Goal: Task Accomplishment & Management: Use online tool/utility

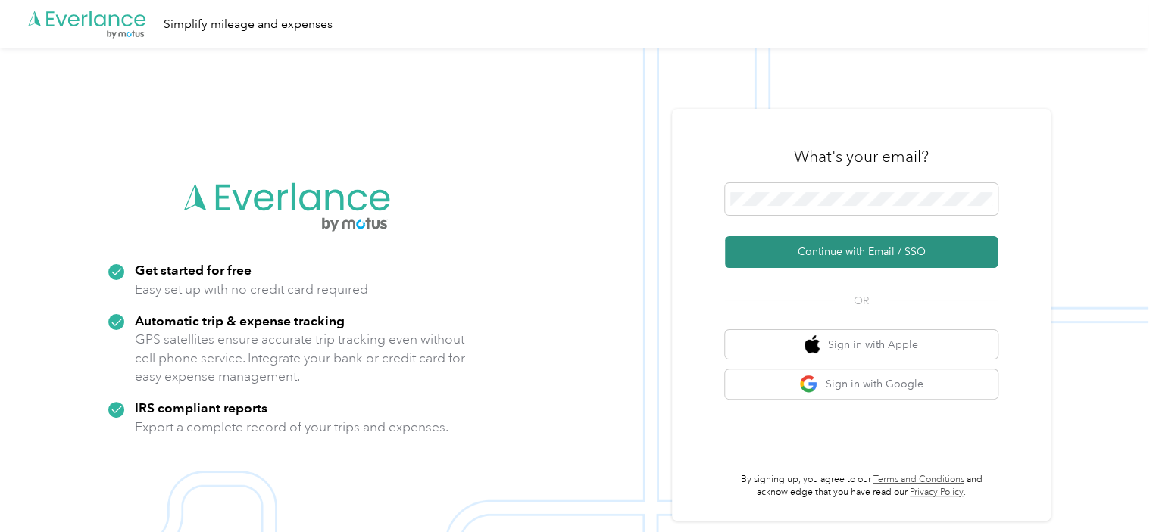
click at [897, 259] on button "Continue with Email / SSO" at bounding box center [861, 252] width 273 height 32
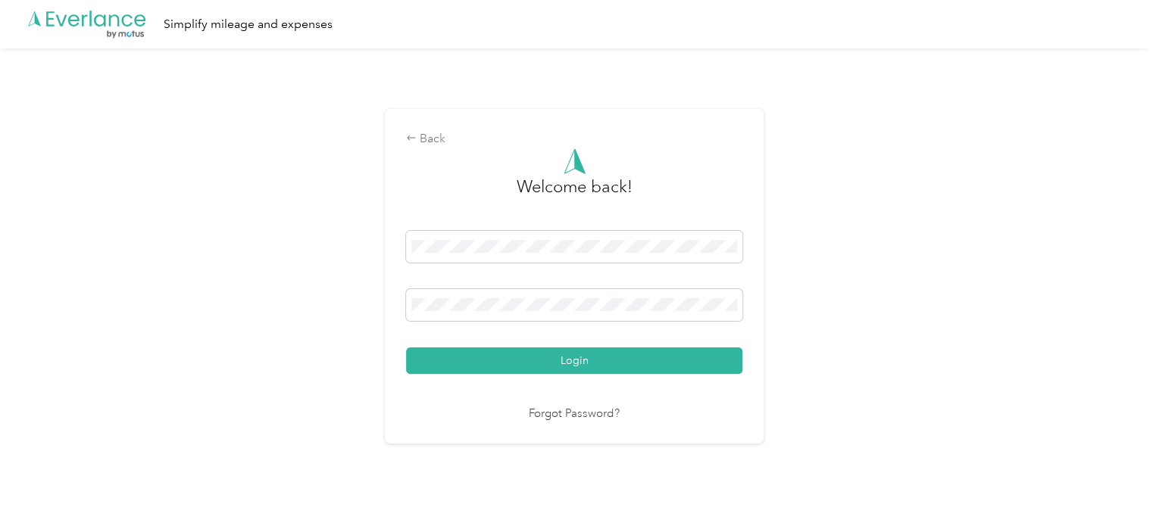
click at [551, 374] on div "Welcome back! Login Forgot Password?" at bounding box center [574, 285] width 336 height 275
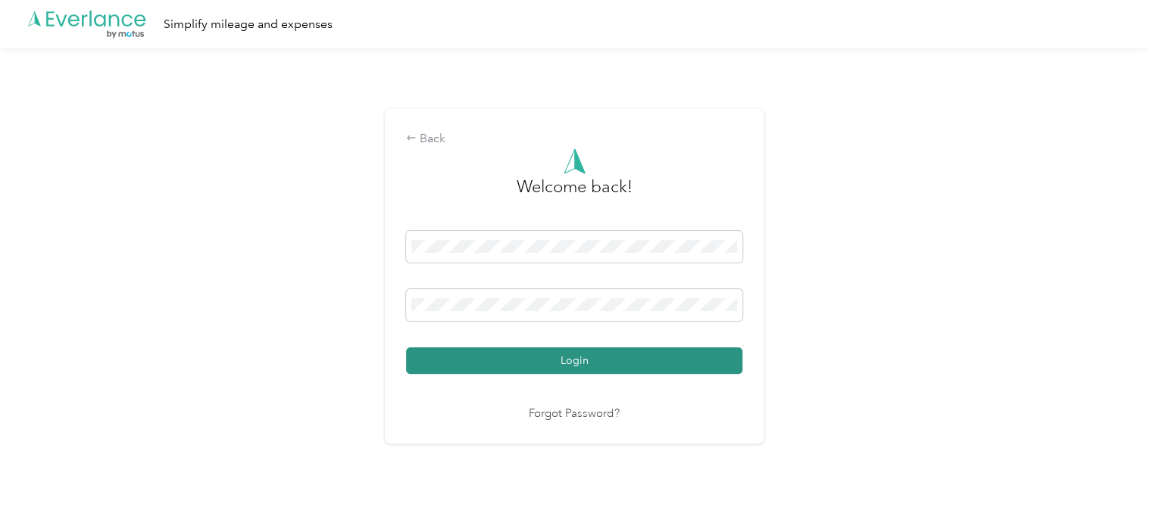
click at [551, 367] on button "Login" at bounding box center [574, 361] width 336 height 27
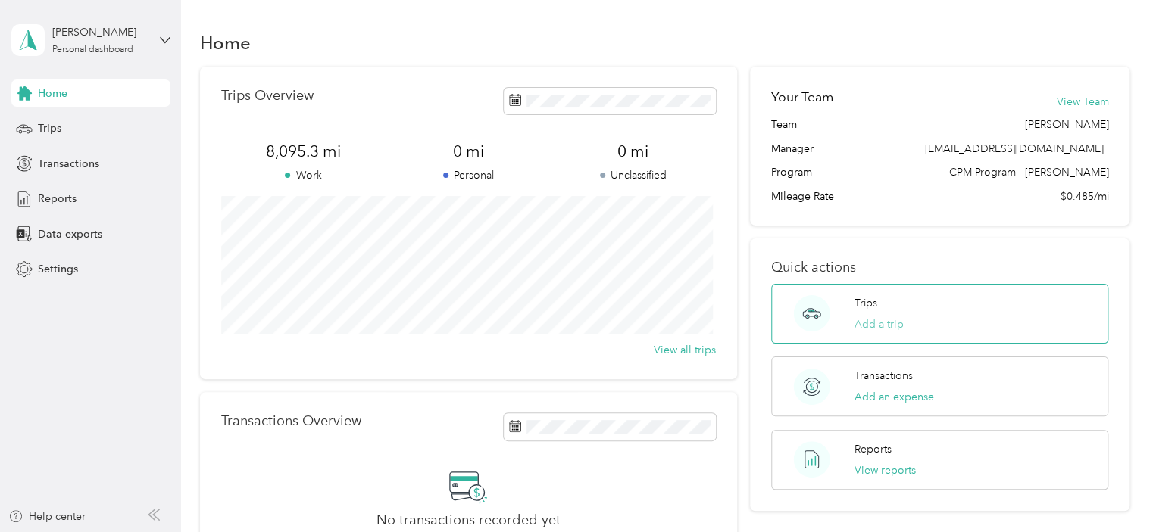
click at [864, 320] on button "Add a trip" at bounding box center [878, 325] width 49 height 16
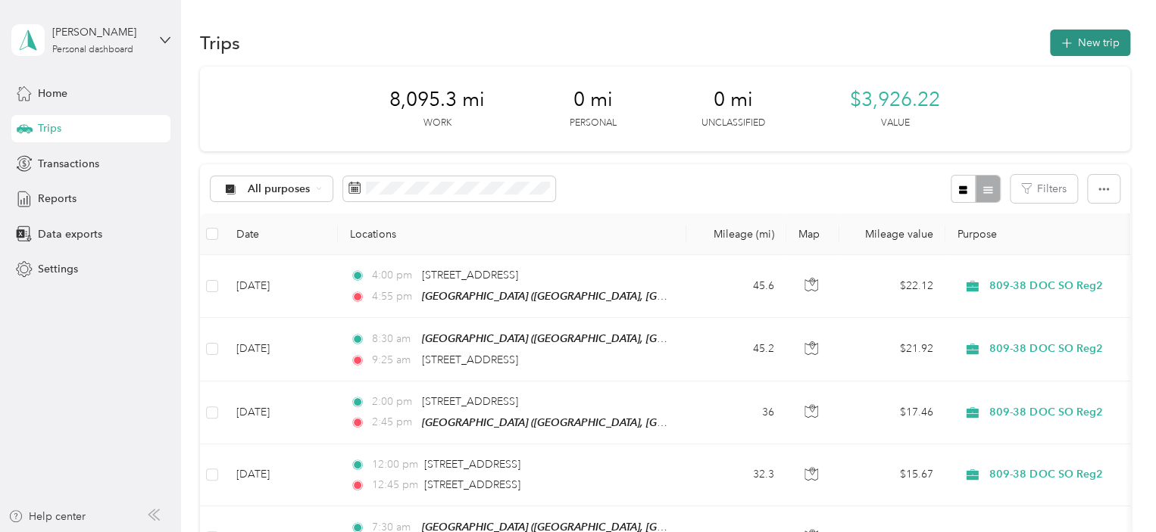
click at [1085, 47] on button "New trip" at bounding box center [1090, 43] width 80 height 27
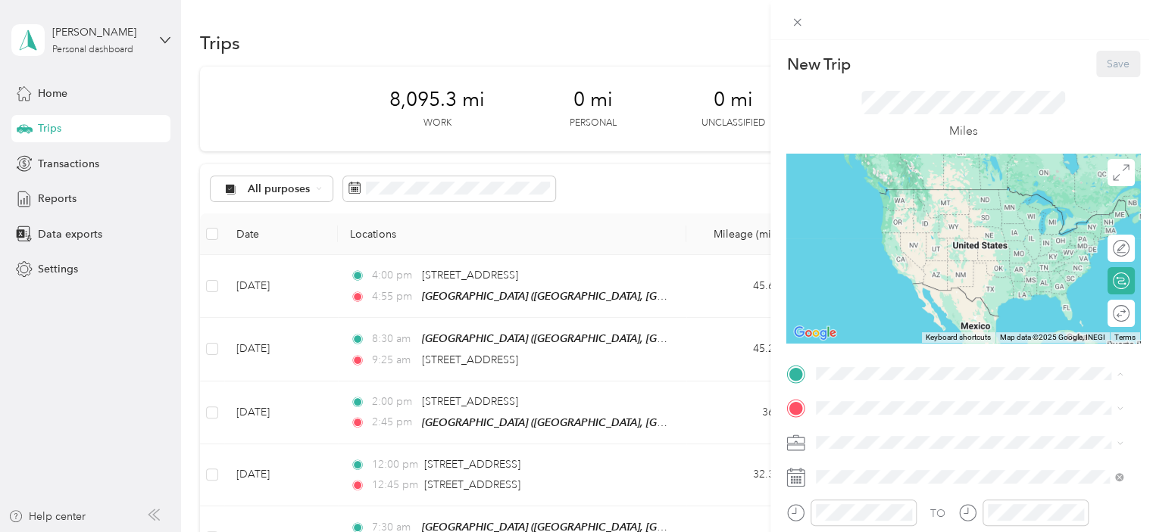
click at [947, 204] on div "TEAM Traverse City" at bounding box center [980, 197] width 273 height 19
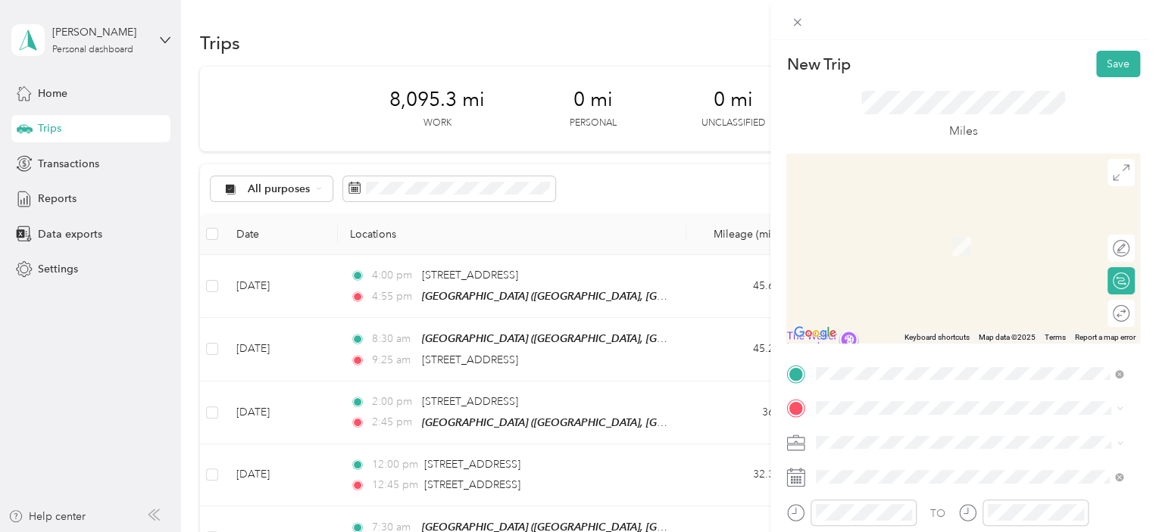
click at [916, 236] on div "TEAM [GEOGRAPHIC_DATA], [GEOGRAPHIC_DATA], [US_STATE], [GEOGRAPHIC_DATA]" at bounding box center [980, 240] width 273 height 53
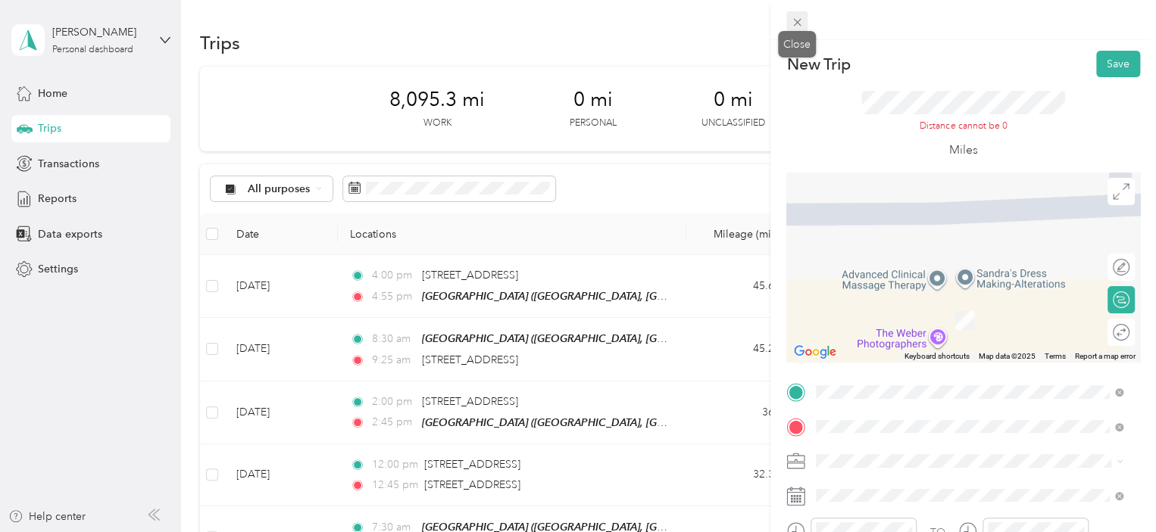
click at [792, 20] on icon at bounding box center [797, 22] width 13 height 13
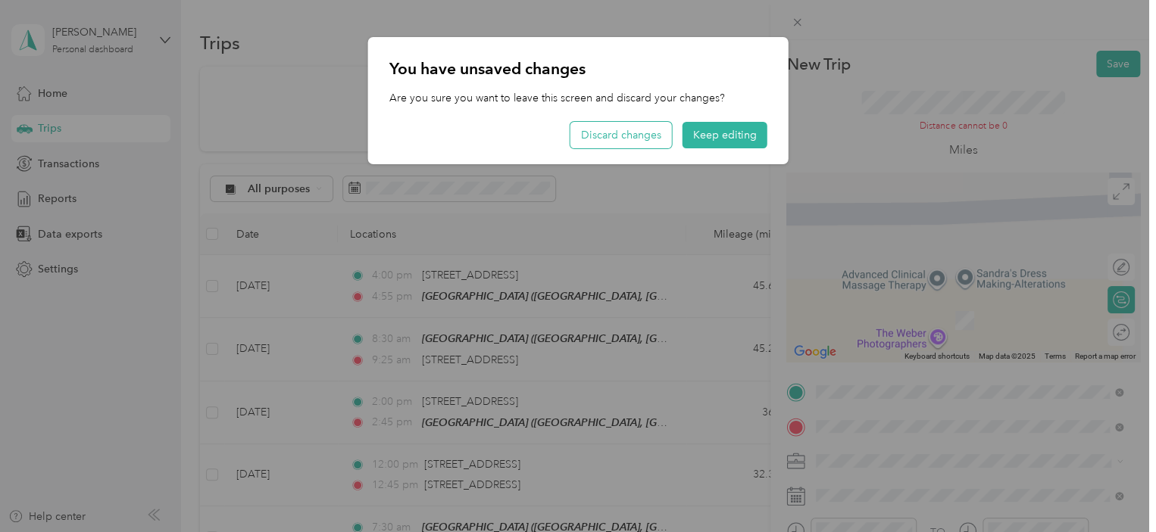
click at [613, 136] on button "Discard changes" at bounding box center [620, 135] width 101 height 27
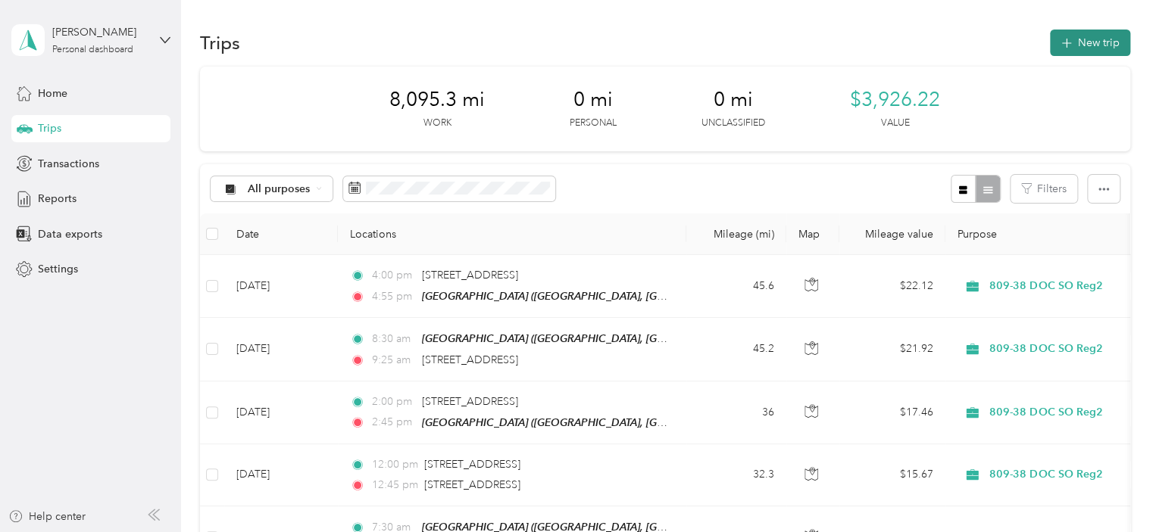
click at [1090, 39] on button "New trip" at bounding box center [1090, 43] width 80 height 27
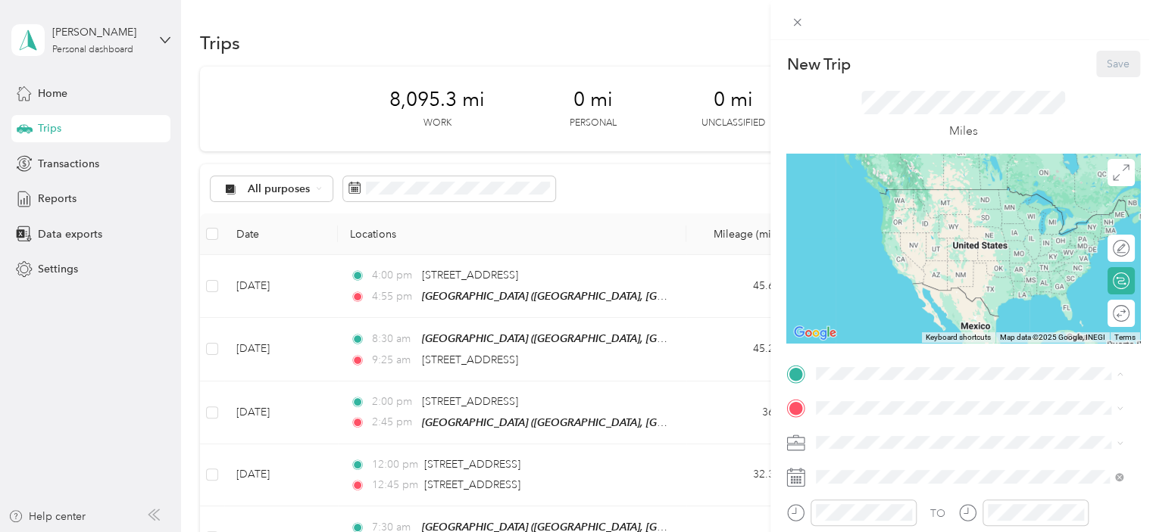
click at [913, 203] on div "TEAM Traverse City" at bounding box center [980, 197] width 273 height 19
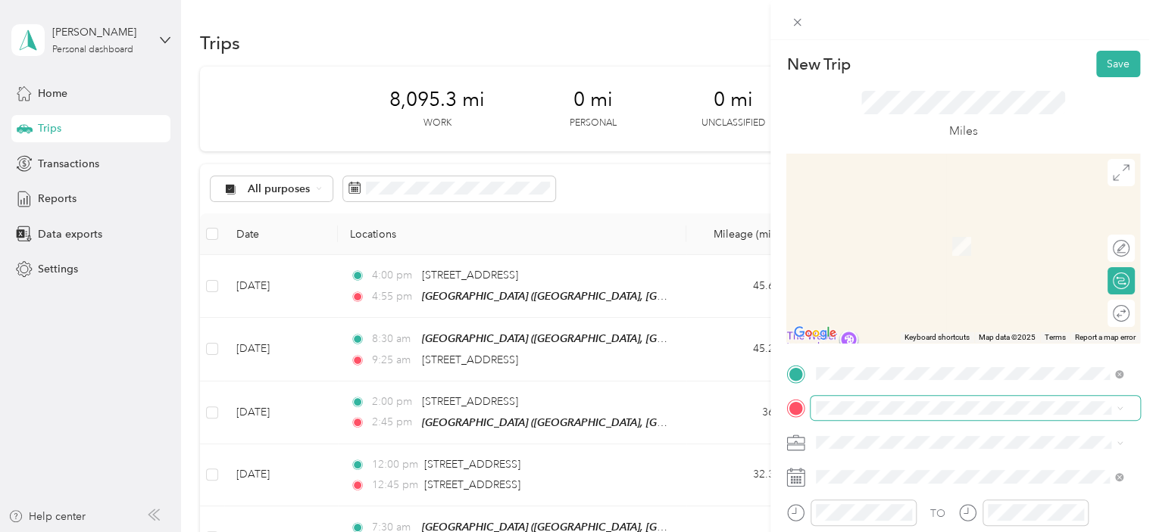
click at [874, 413] on span at bounding box center [974, 408] width 329 height 24
click at [901, 289] on span "[STREET_ADDRESS][PERSON_NAME][US_STATE]" at bounding box center [962, 283] width 236 height 14
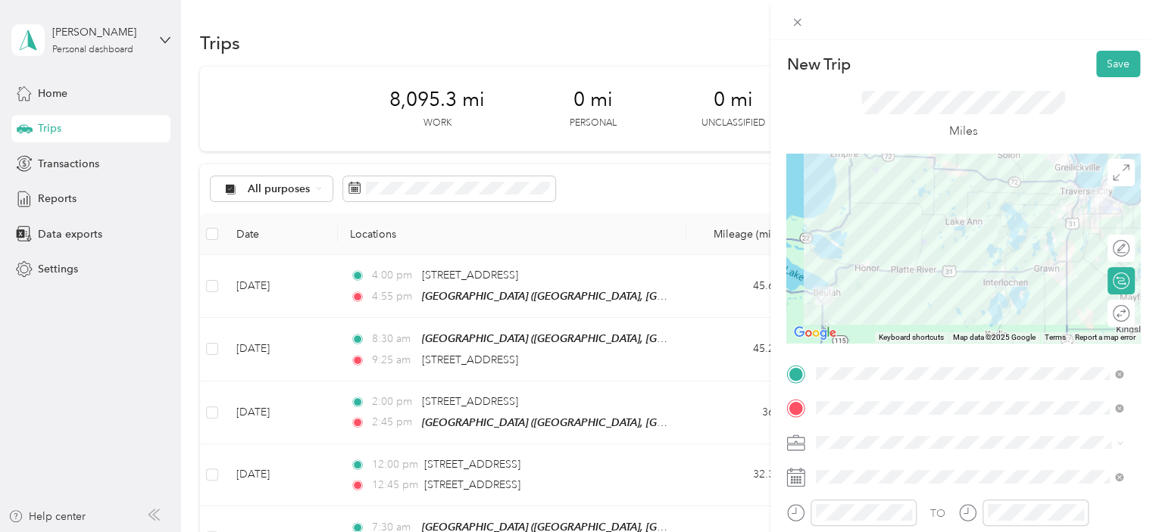
drag, startPoint x: 1140, startPoint y: 330, endPoint x: 1156, endPoint y: 356, distance: 30.7
click at [1148, 356] on html "[PERSON_NAME] Personal dashboard Home Trips Transactions Reports Data exports S…" at bounding box center [574, 266] width 1148 height 532
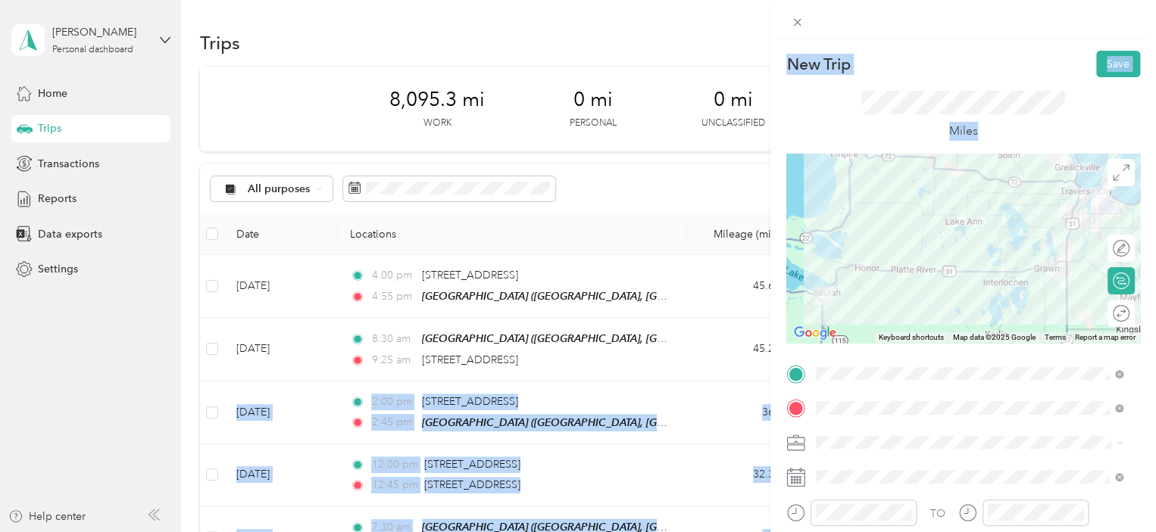
click at [1138, 336] on form "New Trip Save This trip cannot be edited because it is either under review, app…" at bounding box center [962, 389] width 385 height 677
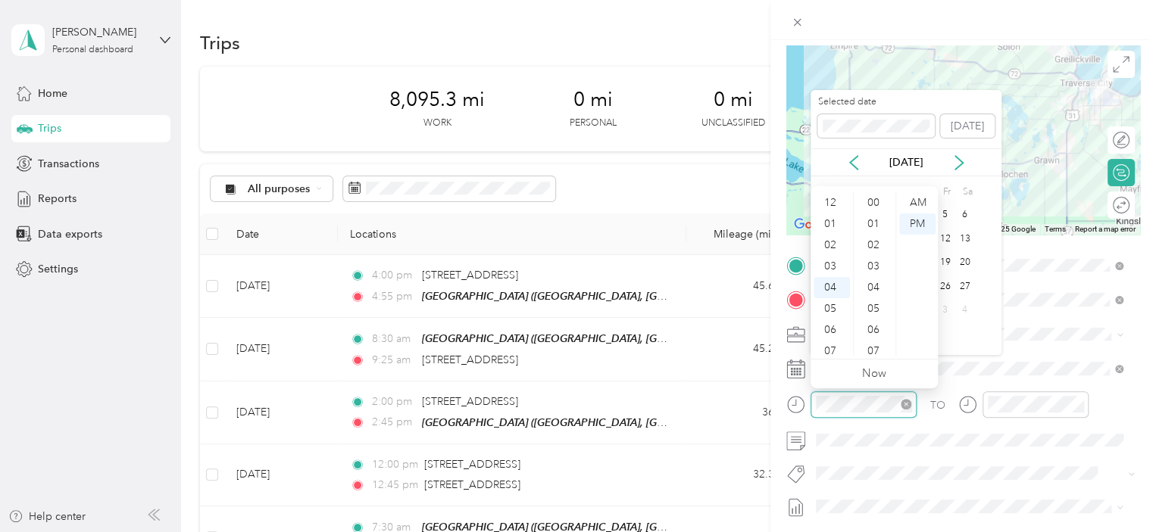
scroll to position [1039, 0]
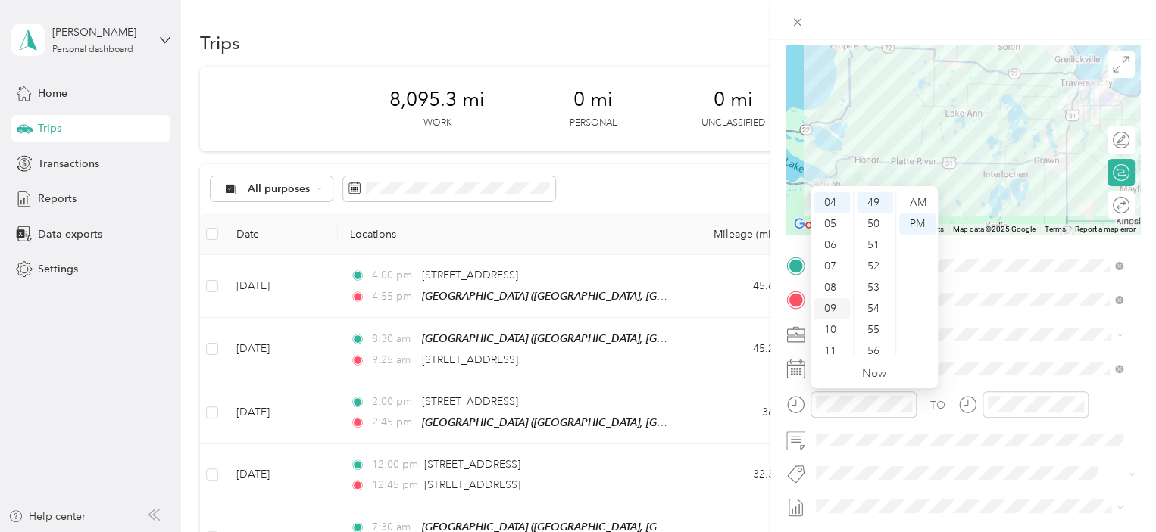
click at [830, 308] on div "09" at bounding box center [831, 308] width 36 height 21
click at [868, 199] on div "00" at bounding box center [874, 202] width 36 height 21
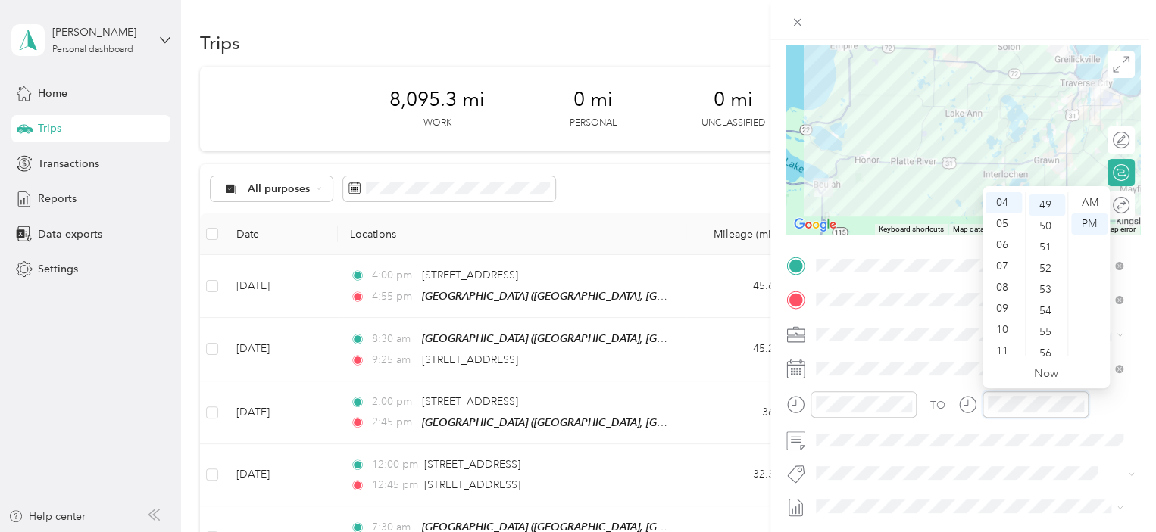
scroll to position [1039, 0]
click at [1006, 311] on div "09" at bounding box center [1003, 308] width 36 height 21
click at [1047, 217] on div "45" at bounding box center [1046, 217] width 36 height 21
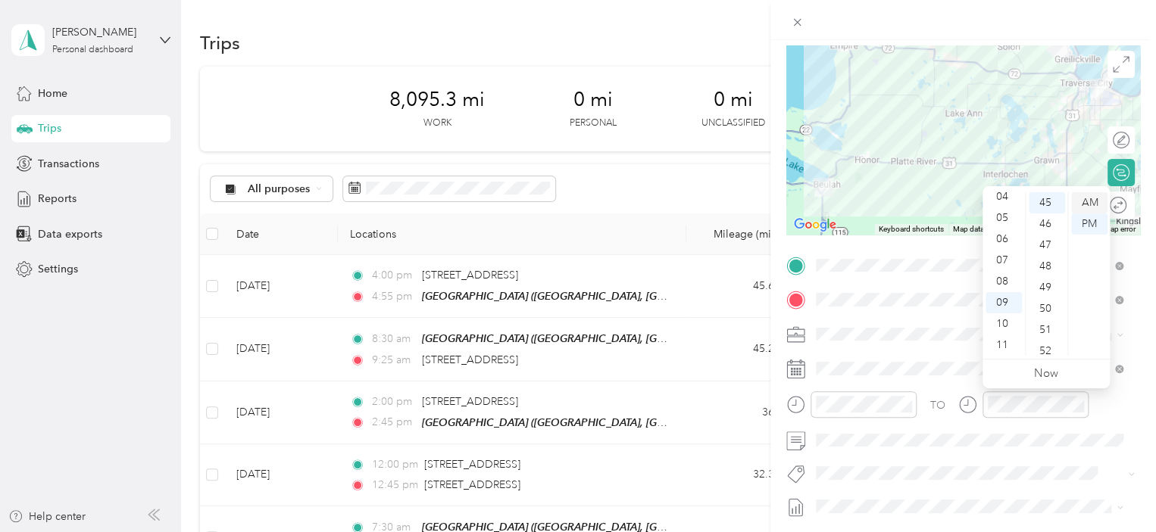
click at [1090, 198] on div "AM" at bounding box center [1089, 202] width 36 height 21
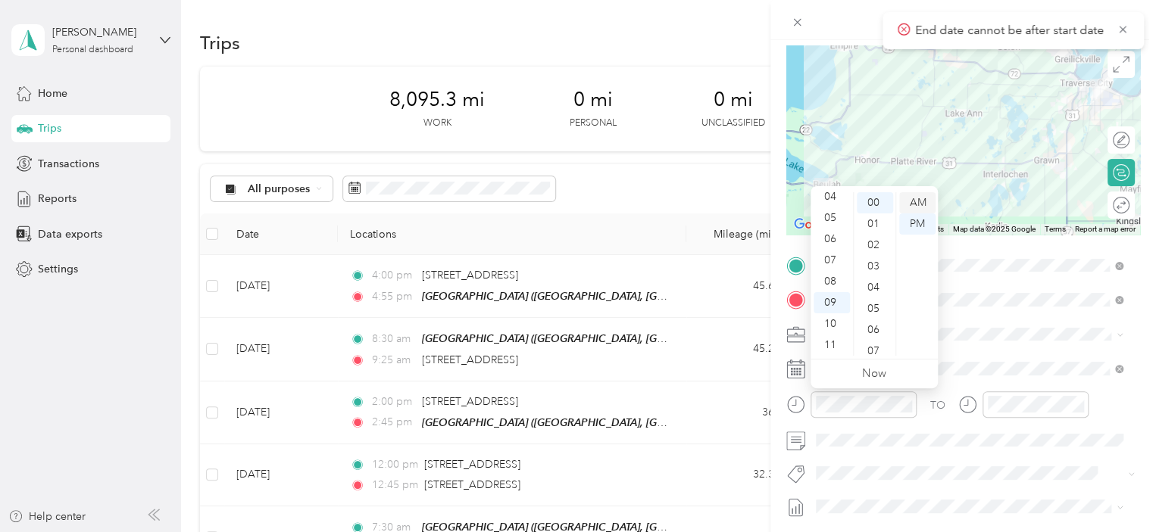
click at [919, 203] on div "AM" at bounding box center [917, 202] width 36 height 21
click at [1117, 406] on div "TO" at bounding box center [963, 410] width 354 height 37
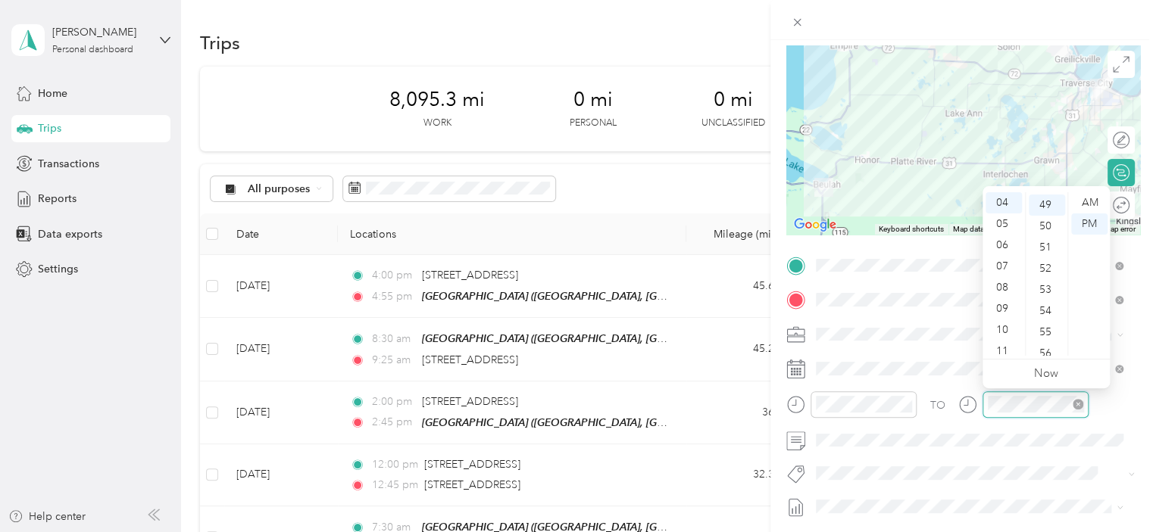
scroll to position [1039, 0]
click at [1003, 308] on div "09" at bounding box center [1003, 308] width 36 height 21
click at [1045, 326] on div "45" at bounding box center [1046, 321] width 36 height 21
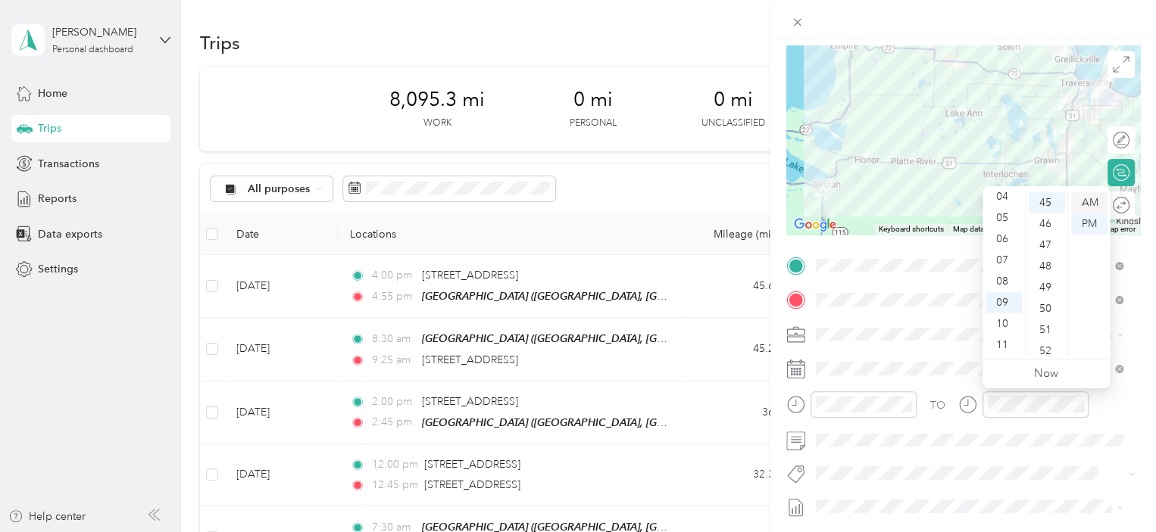
click at [1094, 202] on div "AM" at bounding box center [1089, 202] width 36 height 21
click at [865, 429] on span at bounding box center [974, 441] width 329 height 24
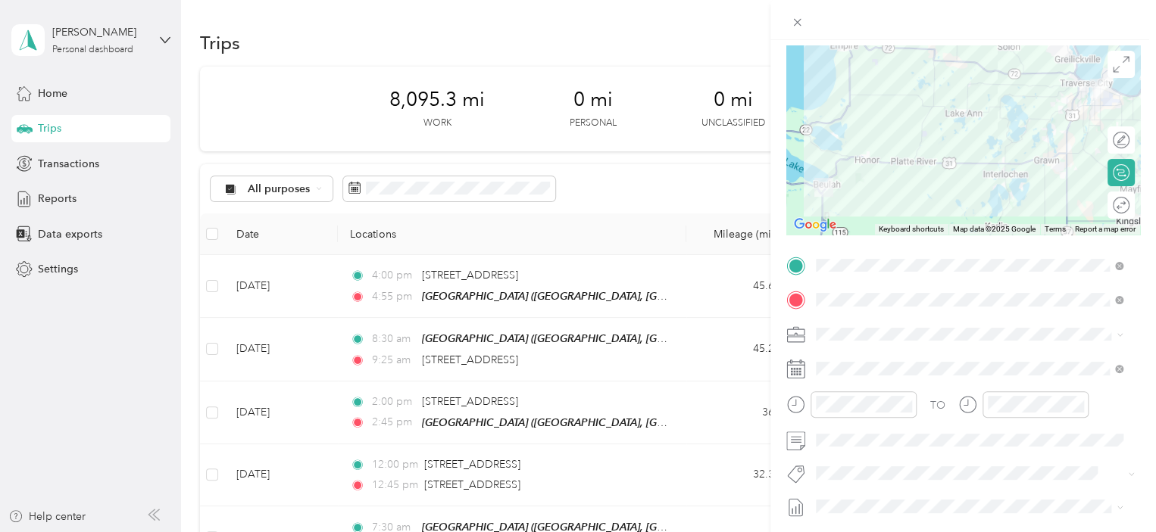
click at [1148, 393] on html "[PERSON_NAME] Personal dashboard Home Trips Transactions Reports Data exports S…" at bounding box center [574, 266] width 1148 height 532
click at [1136, 360] on form "New Trip Save This trip cannot be edited because it is either under review, app…" at bounding box center [962, 280] width 385 height 677
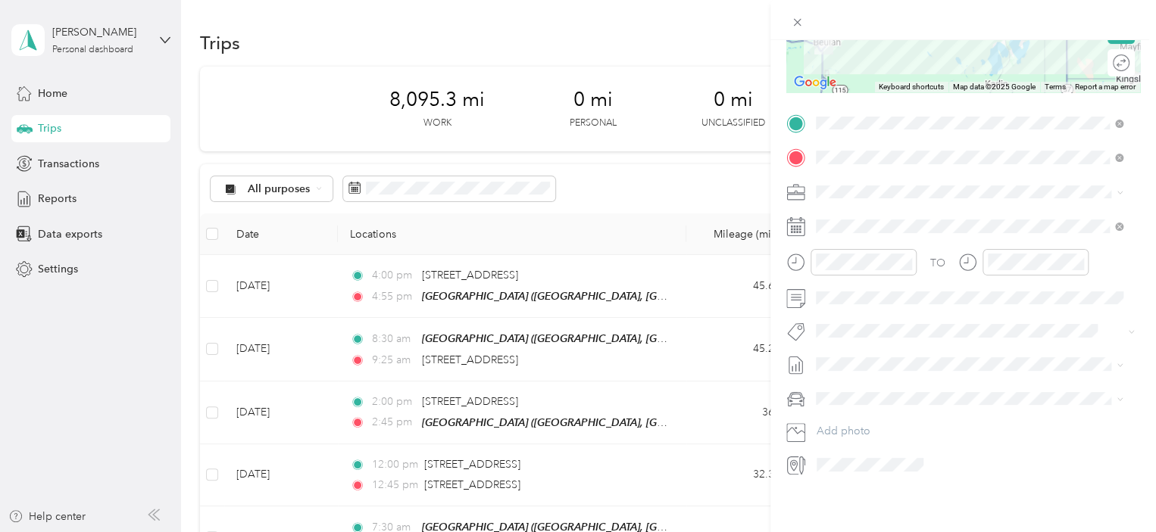
scroll to position [0, 0]
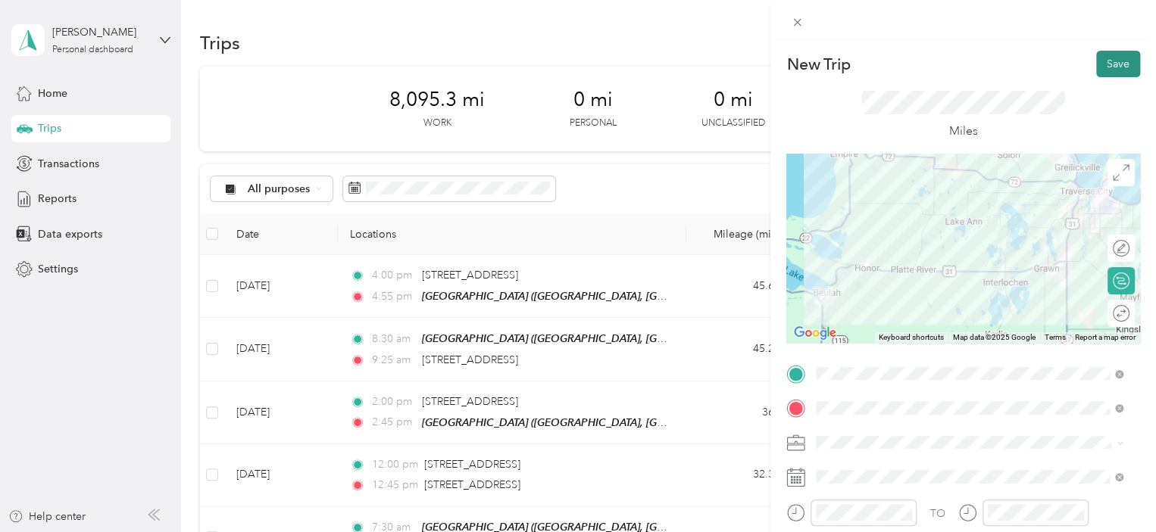
click at [1109, 61] on button "Save" at bounding box center [1118, 64] width 44 height 27
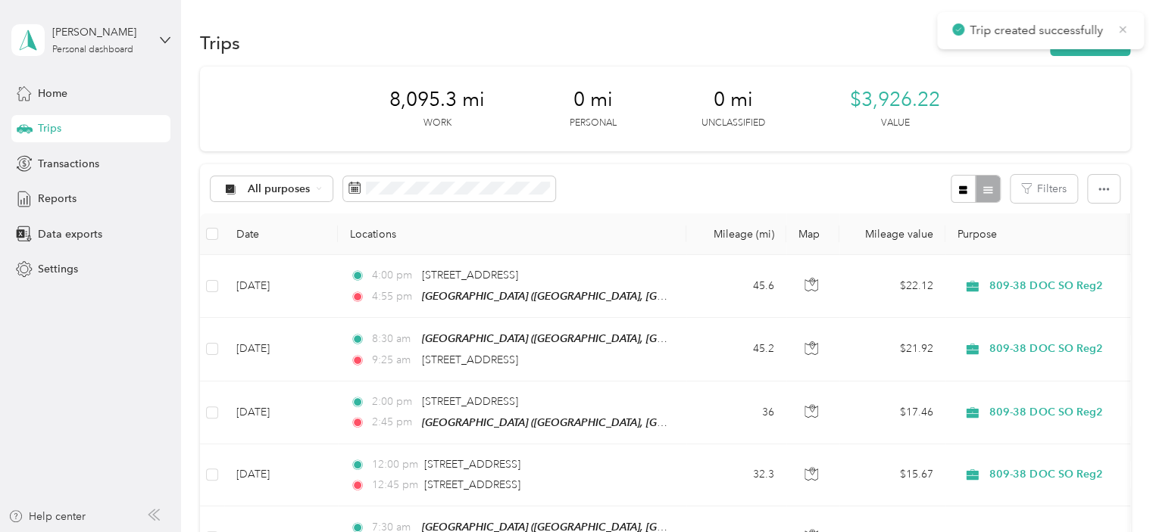
click at [1126, 27] on icon at bounding box center [1122, 30] width 12 height 14
click at [1078, 39] on button "New trip" at bounding box center [1090, 43] width 80 height 27
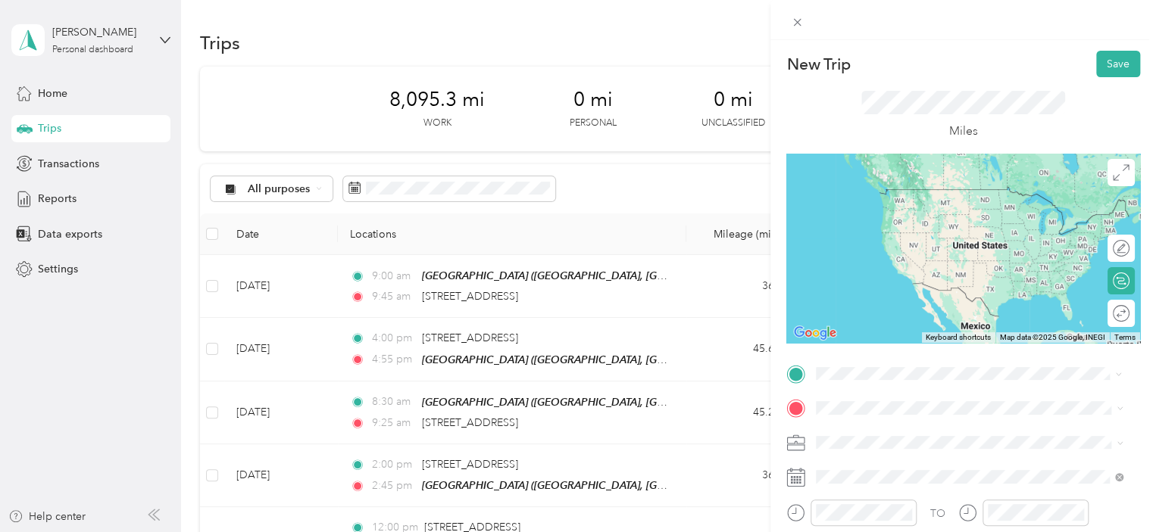
click at [910, 254] on span "[STREET_ADDRESS][PERSON_NAME][US_STATE]" at bounding box center [962, 248] width 236 height 14
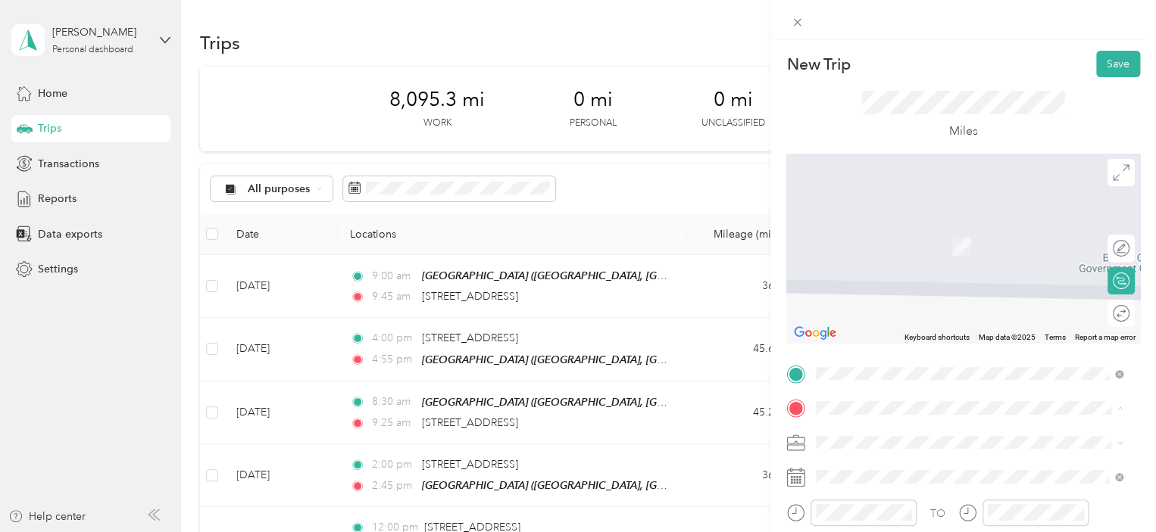
click at [915, 237] on div "TEAM Traverse City" at bounding box center [980, 232] width 273 height 19
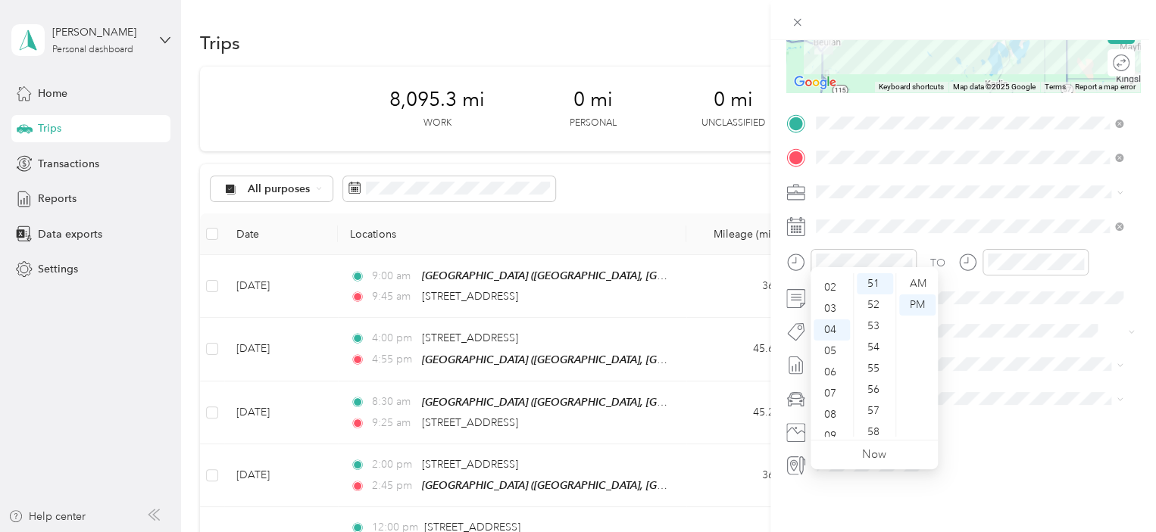
scroll to position [37, 0]
drag, startPoint x: 854, startPoint y: 314, endPoint x: 850, endPoint y: 346, distance: 32.1
click at [850, 346] on ul "12 01 02 03 04 05 06 07 08 09 10 11" at bounding box center [831, 355] width 42 height 164
click at [833, 286] on div "12" at bounding box center [831, 283] width 36 height 21
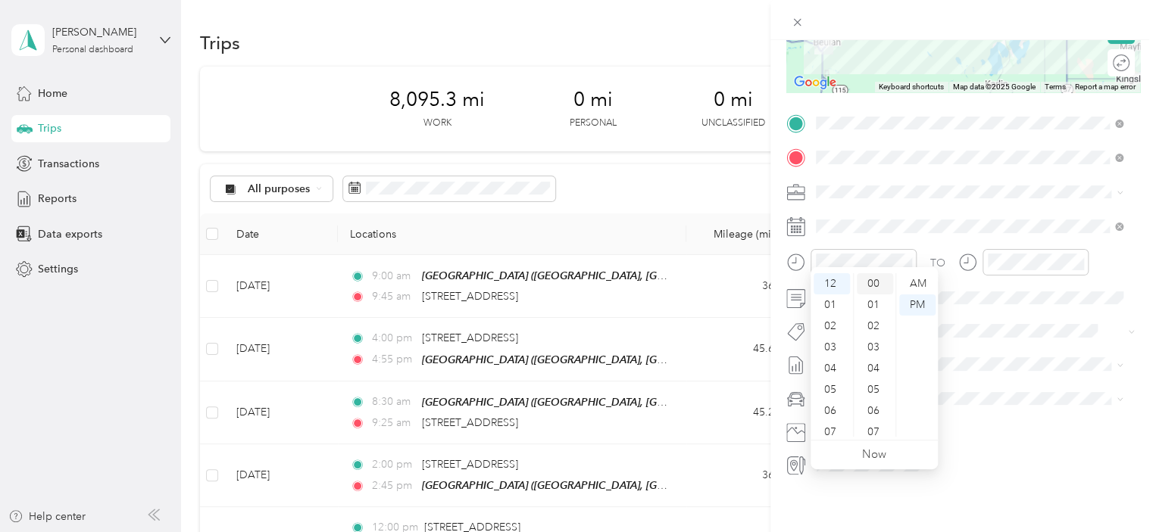
click at [868, 284] on div "00" at bounding box center [874, 283] width 36 height 21
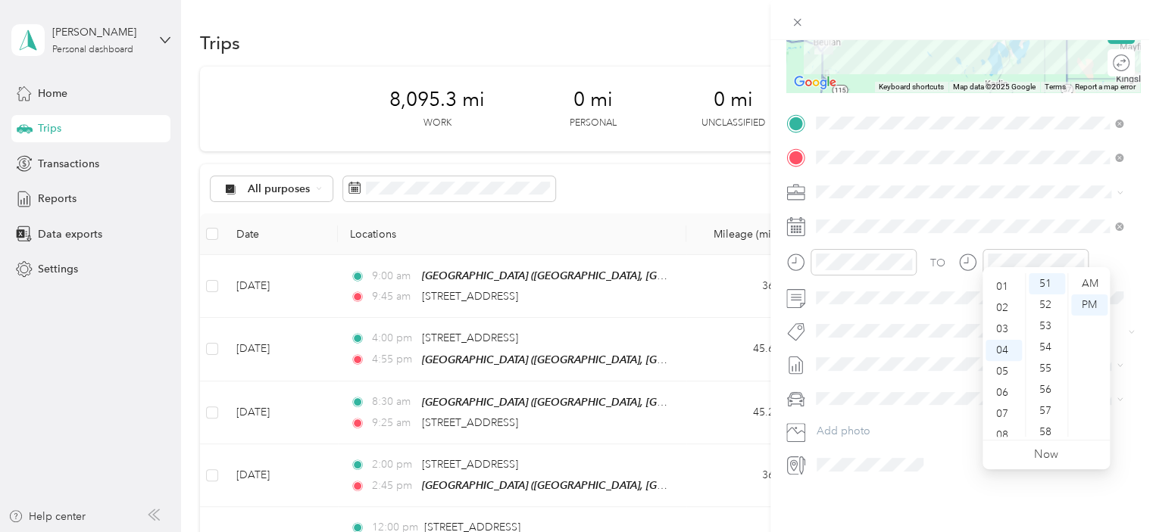
scroll to position [16, 0]
drag, startPoint x: 1019, startPoint y: 296, endPoint x: 1019, endPoint y: 286, distance: 9.9
click at [1019, 286] on div "12 01 02 03 04 05 06 07 08 09 10 11 00 01 02 03 04 05 06 07 08 09 10 11 12 13 1…" at bounding box center [1045, 355] width 127 height 170
click at [1004, 282] on div "12" at bounding box center [1003, 283] width 36 height 21
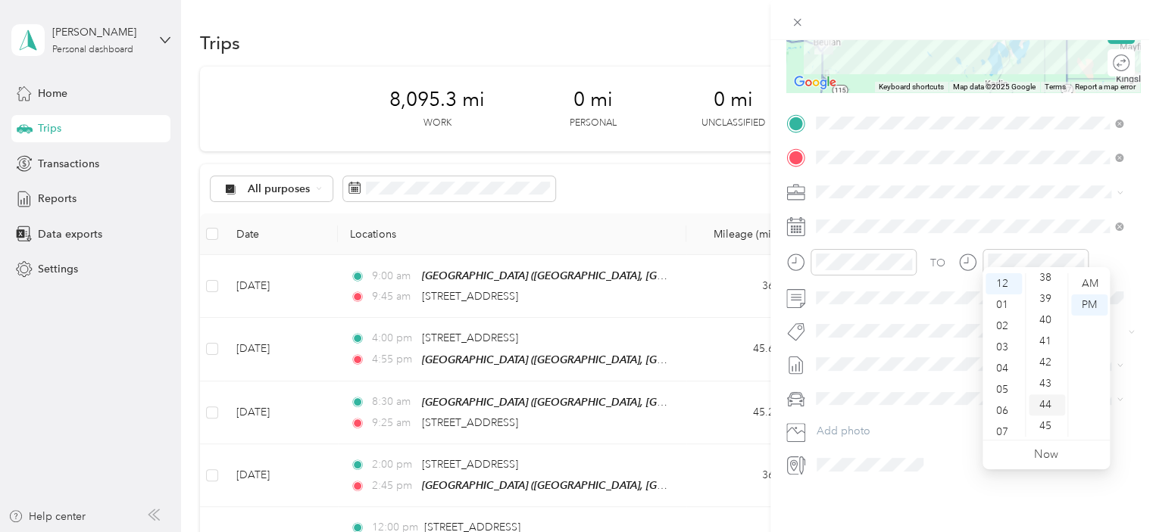
click at [1044, 409] on div "44" at bounding box center [1046, 405] width 36 height 21
click at [1088, 299] on div "PM" at bounding box center [1089, 305] width 36 height 21
click at [1048, 301] on div "45" at bounding box center [1046, 305] width 36 height 21
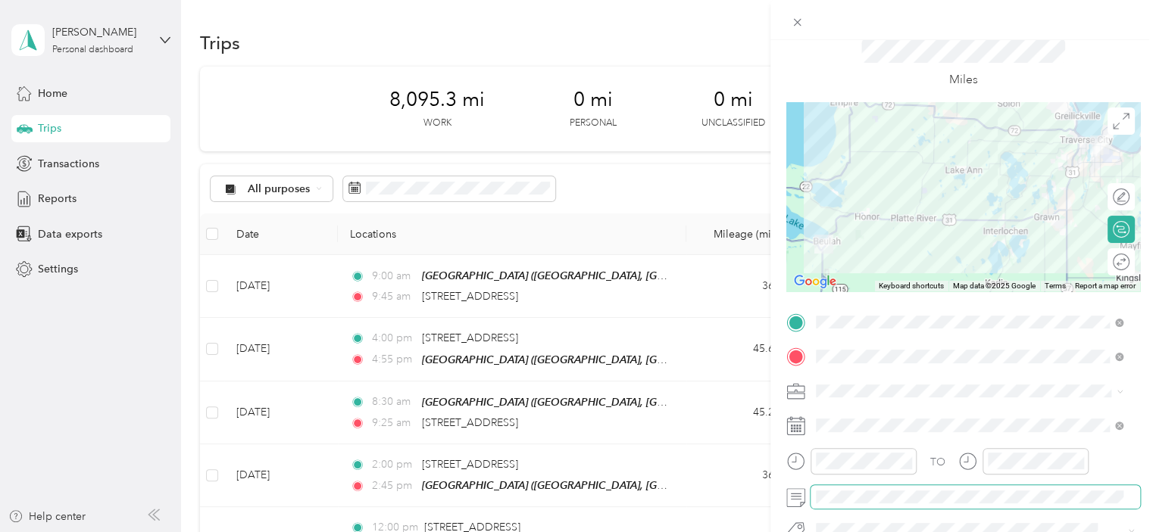
scroll to position [0, 0]
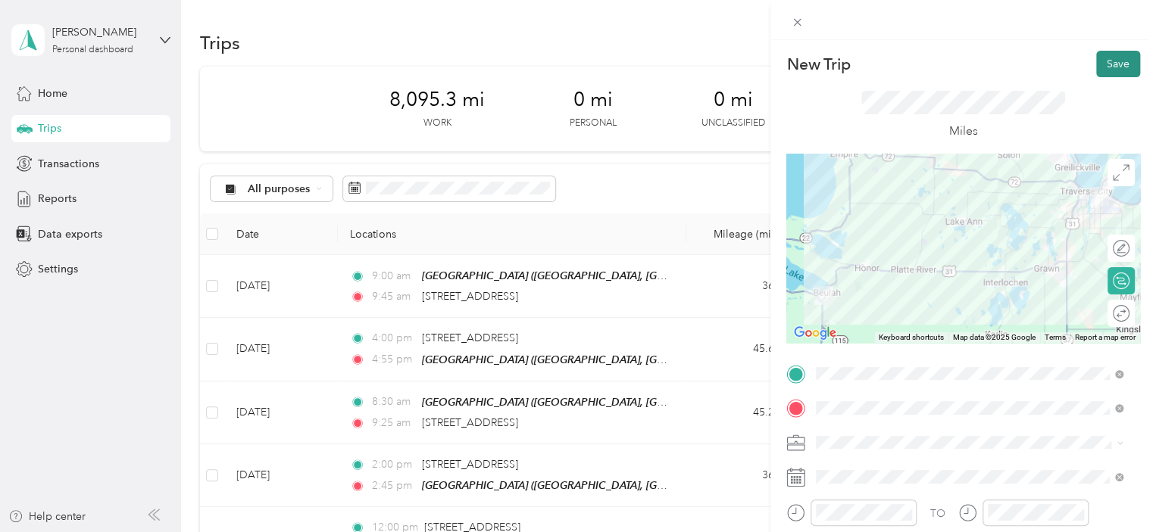
click at [1100, 60] on button "Save" at bounding box center [1118, 64] width 44 height 27
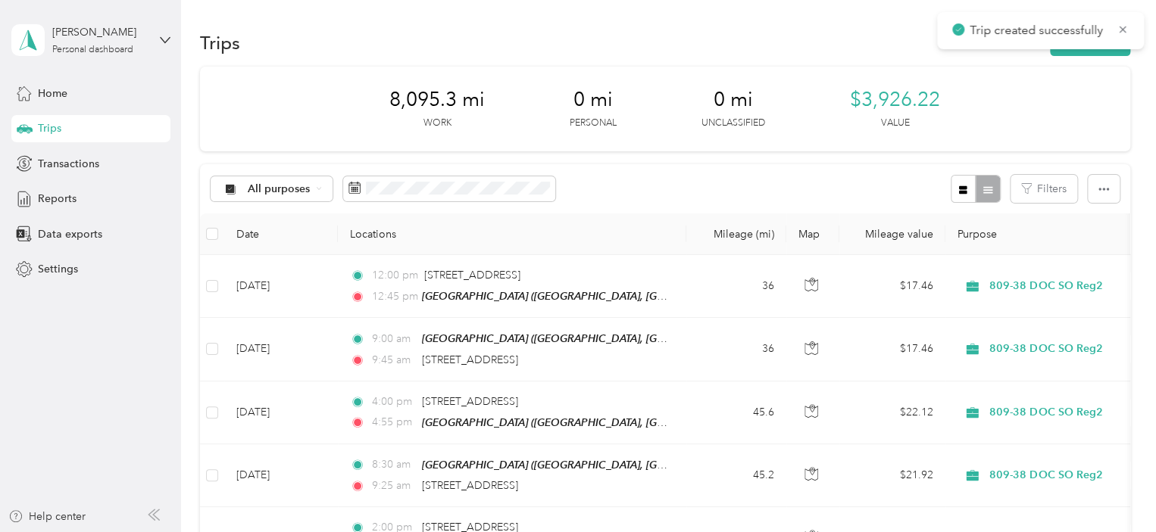
click at [1128, 30] on icon at bounding box center [1122, 30] width 12 height 14
